Goal: Transaction & Acquisition: Purchase product/service

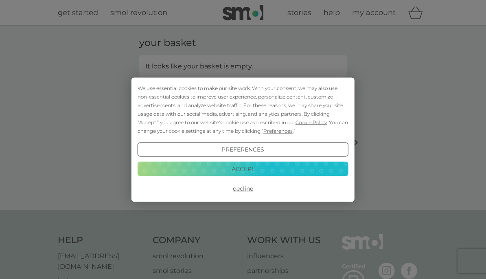
click at [343, 144] on button "Preferences" at bounding box center [243, 149] width 211 height 15
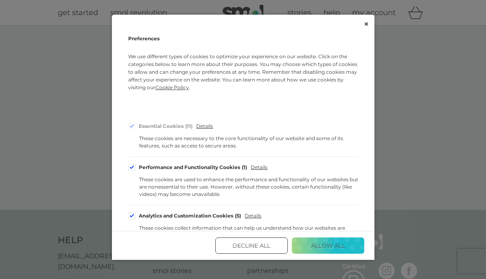
click at [330, 241] on button "Allow All" at bounding box center [328, 245] width 72 height 16
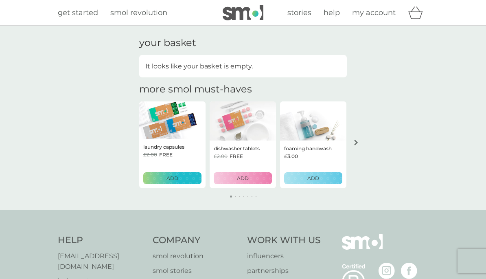
click at [384, 7] on link "my account" at bounding box center [374, 13] width 44 height 12
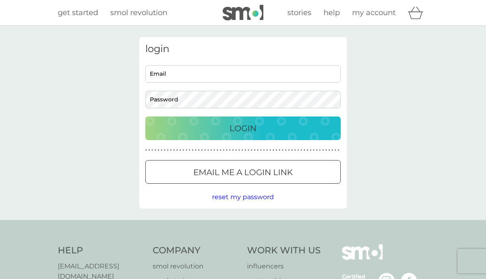
click at [310, 69] on input "Email" at bounding box center [242, 73] width 195 height 17
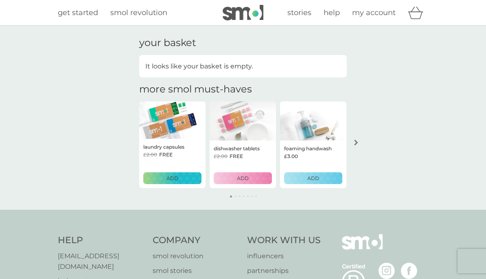
click at [252, 175] on div "ADD" at bounding box center [243, 178] width 48 height 8
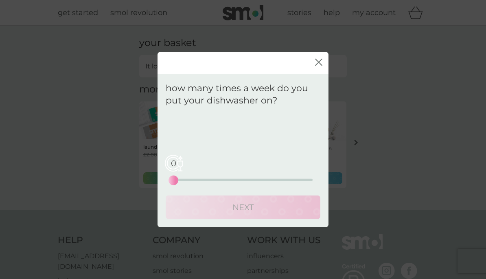
click at [227, 177] on div "0 0 12.5 25" at bounding box center [242, 168] width 139 height 33
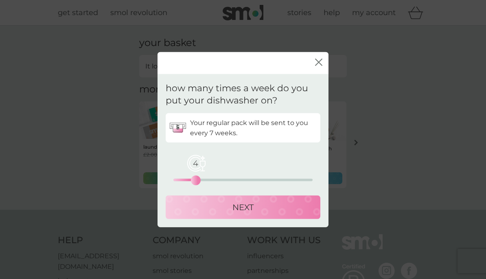
click at [270, 203] on div "NEXT" at bounding box center [243, 207] width 138 height 13
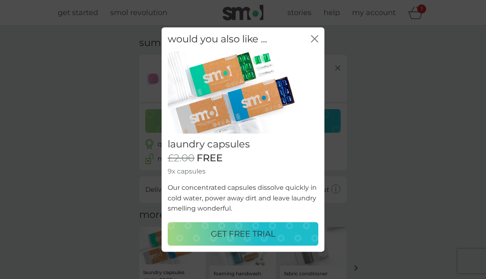
click at [290, 227] on div "GET FREE TRIAL" at bounding box center [243, 233] width 134 height 13
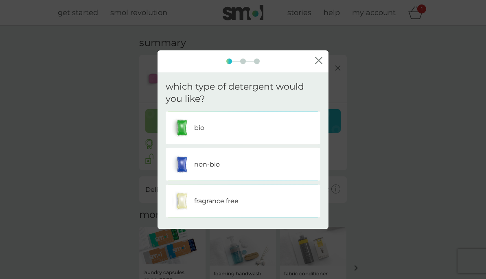
click at [301, 159] on div "non-bio" at bounding box center [243, 164] width 142 height 20
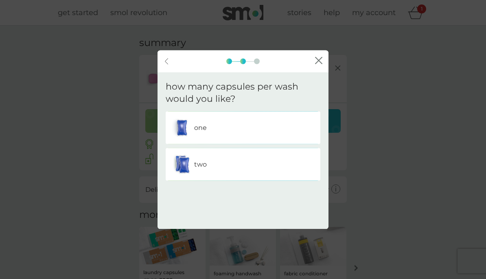
click at [297, 165] on div "two" at bounding box center [243, 164] width 142 height 20
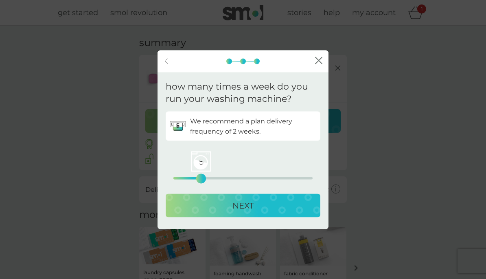
click at [257, 200] on div "NEXT" at bounding box center [243, 205] width 138 height 13
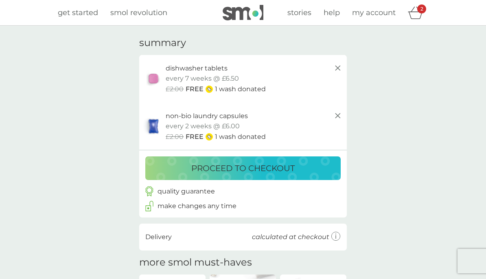
click at [344, 63] on div "dishwasher tablets trial pack every 7 weeks @ £6.50 £2.00 FREE 1 wash donated" at bounding box center [243, 79] width 208 height 48
click at [340, 66] on line at bounding box center [337, 68] width 5 height 5
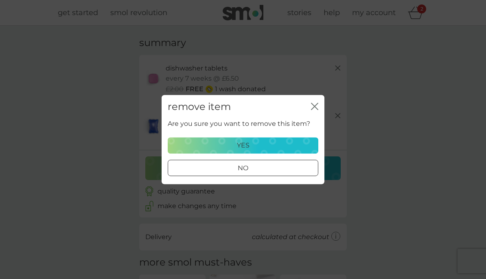
click at [296, 141] on div "yes" at bounding box center [243, 145] width 140 height 11
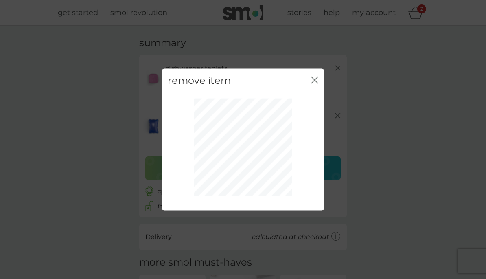
click at [315, 80] on icon "close" at bounding box center [316, 80] width 3 height 7
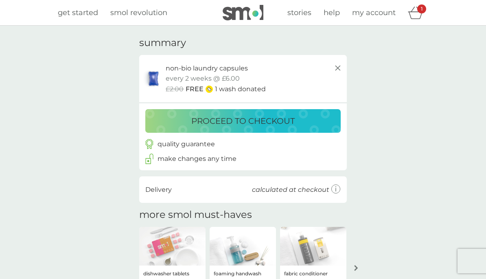
click at [340, 66] on icon at bounding box center [338, 68] width 10 height 10
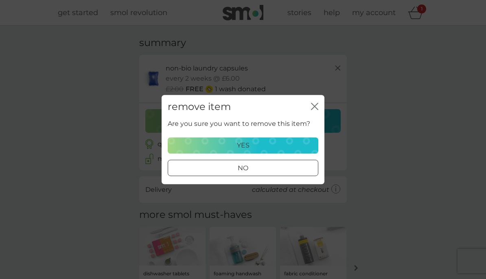
click at [288, 144] on div "yes" at bounding box center [243, 145] width 140 height 11
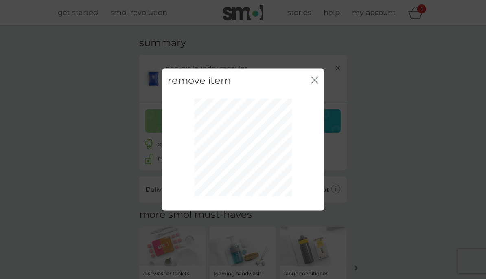
click at [318, 73] on div "remove item close" at bounding box center [243, 80] width 163 height 24
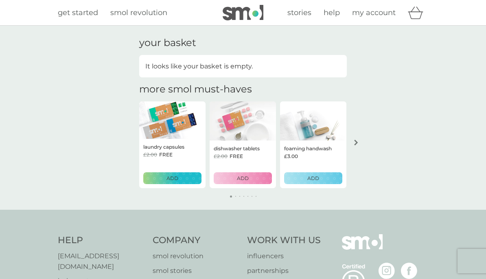
click at [381, 8] on span "my account" at bounding box center [374, 12] width 44 height 9
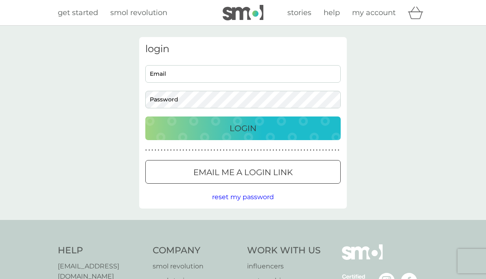
click at [308, 72] on input "Email" at bounding box center [242, 73] width 195 height 17
type input "[EMAIL_ADDRESS][DOMAIN_NAME]"
click at [315, 131] on div "Login" at bounding box center [242, 128] width 179 height 13
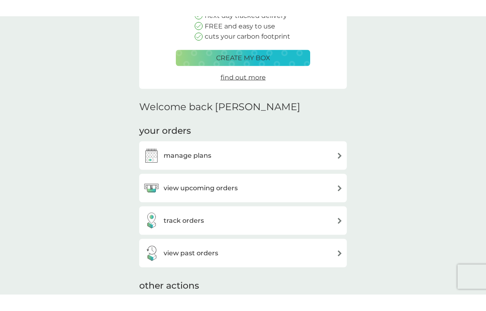
scroll to position [89, 0]
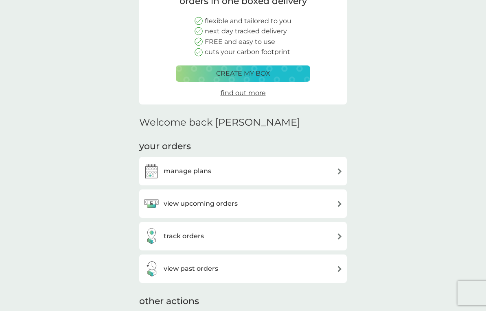
click at [337, 168] on img at bounding box center [340, 171] width 6 height 6
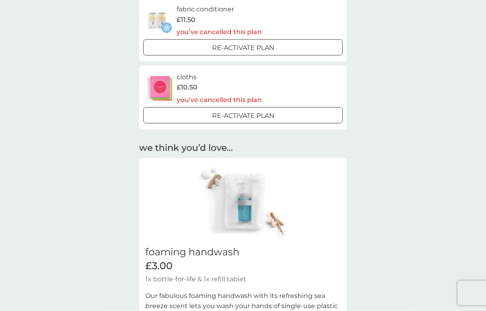
scroll to position [397, 0]
